Goal: Download file/media

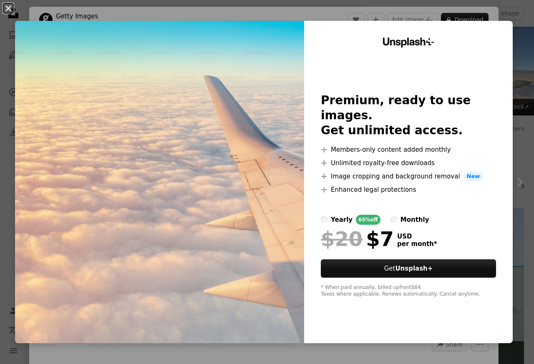
click at [8, 8] on button "An X shape" at bounding box center [8, 8] width 10 height 10
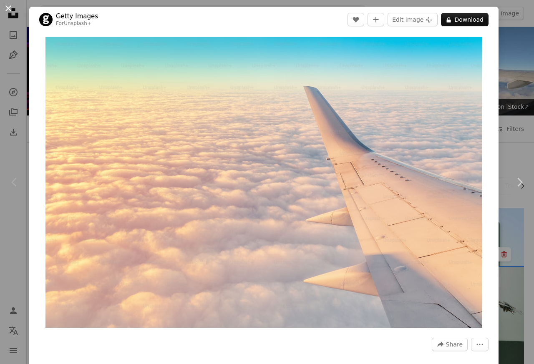
click at [8, 8] on button "An X shape" at bounding box center [8, 8] width 10 height 10
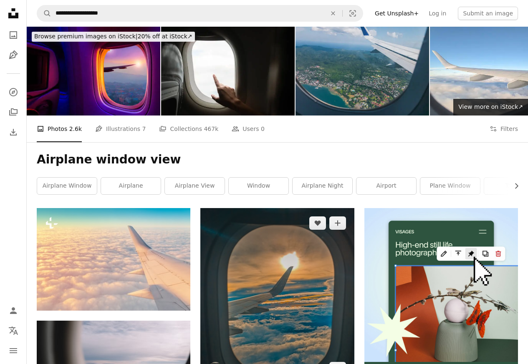
click at [259, 237] on img at bounding box center [277, 296] width 154 height 176
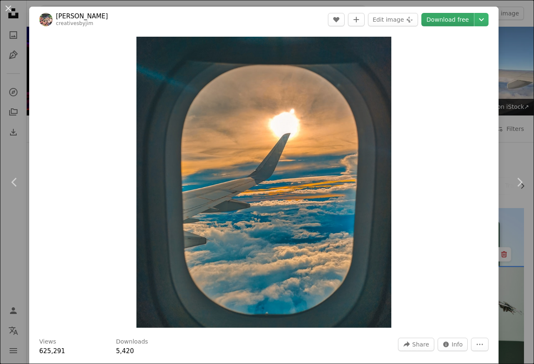
click at [441, 21] on link "Download free" at bounding box center [447, 19] width 53 height 13
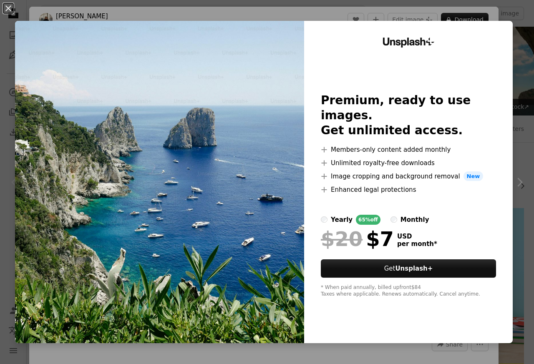
click at [524, 23] on div "An X shape Unsplash+ Premium, ready to use images. Get unlimited access. A plus…" at bounding box center [267, 182] width 534 height 364
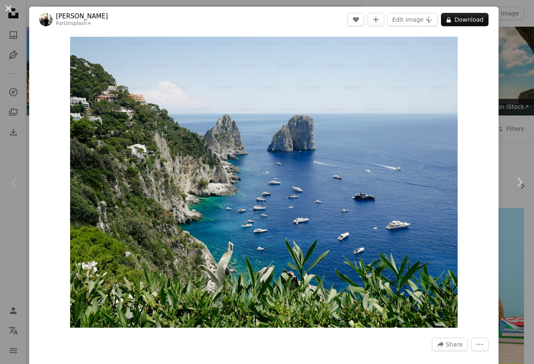
click at [12, 8] on button "An X shape" at bounding box center [8, 8] width 10 height 10
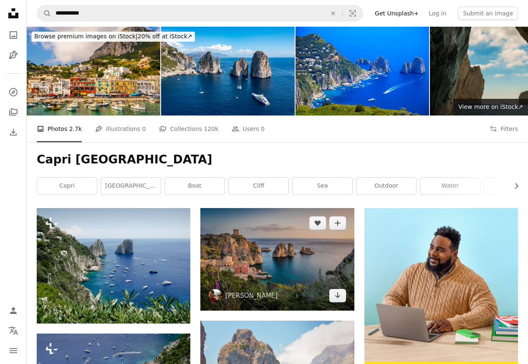
click at [259, 263] on img at bounding box center [277, 259] width 154 height 103
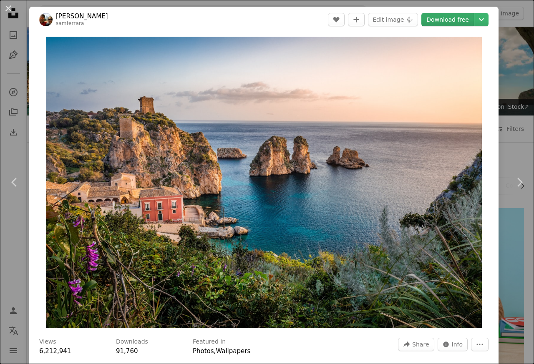
click at [442, 21] on link "Download free" at bounding box center [447, 19] width 53 height 13
